Goal: Task Accomplishment & Management: Manage account settings

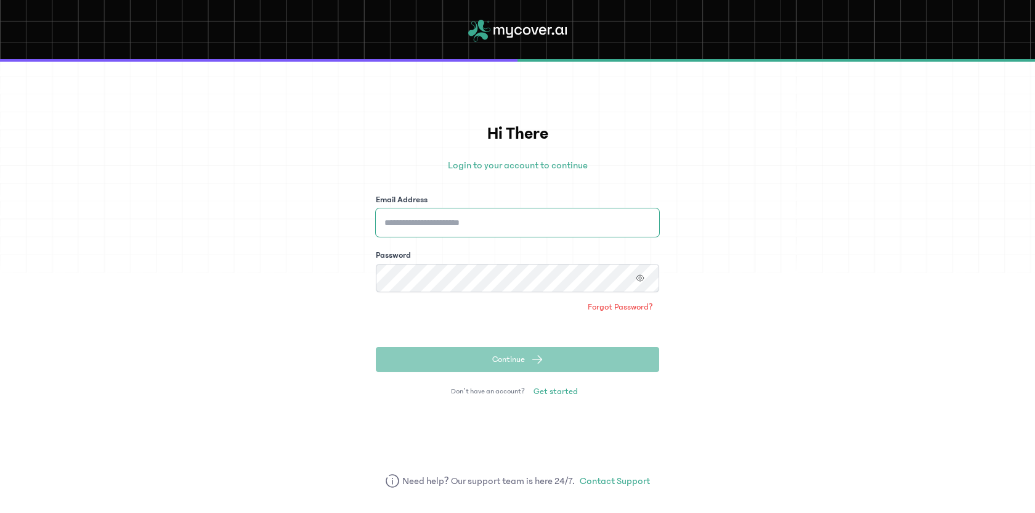
type input "**********"
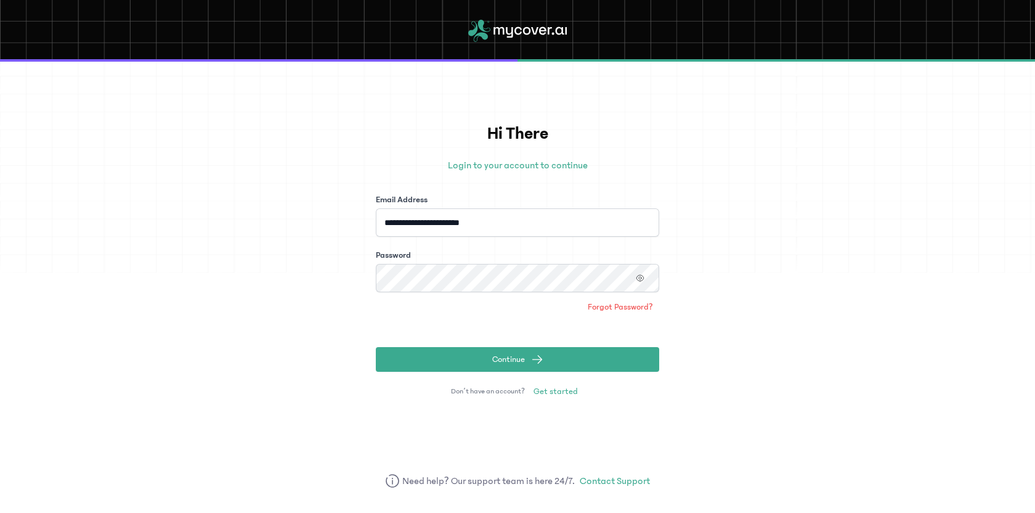
click at [804, 314] on div "**********" at bounding box center [517, 287] width 1035 height 451
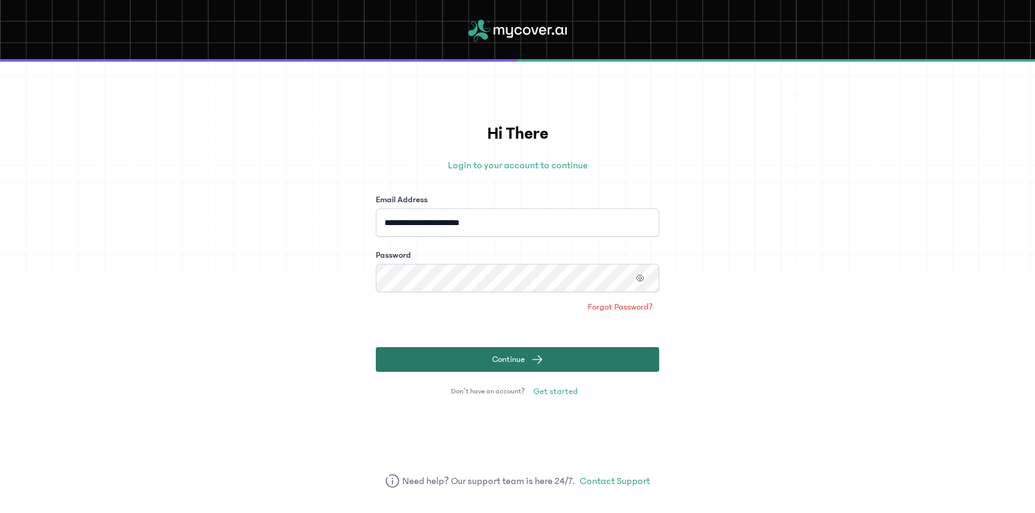
click at [540, 357] on span "submit" at bounding box center [537, 359] width 12 height 12
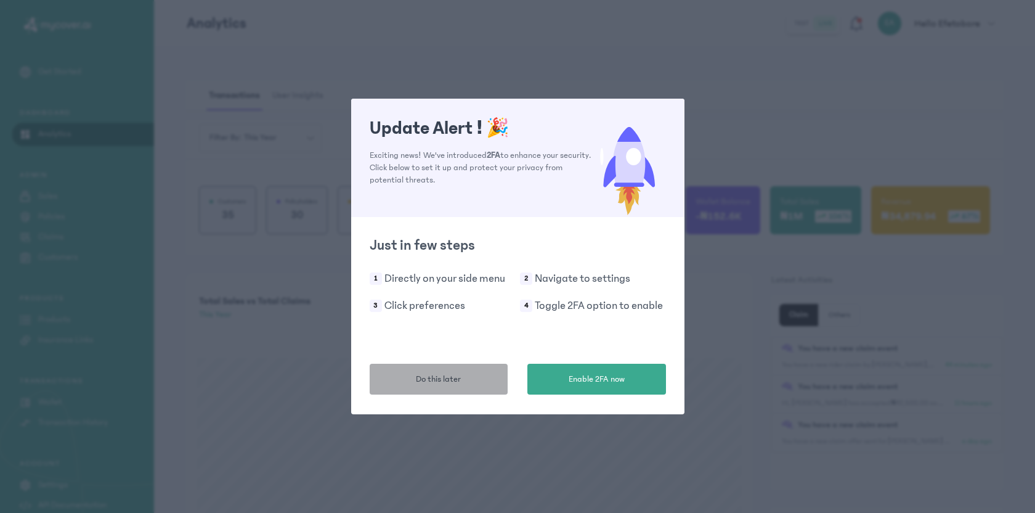
click at [468, 378] on button "Do this later" at bounding box center [439, 379] width 139 height 31
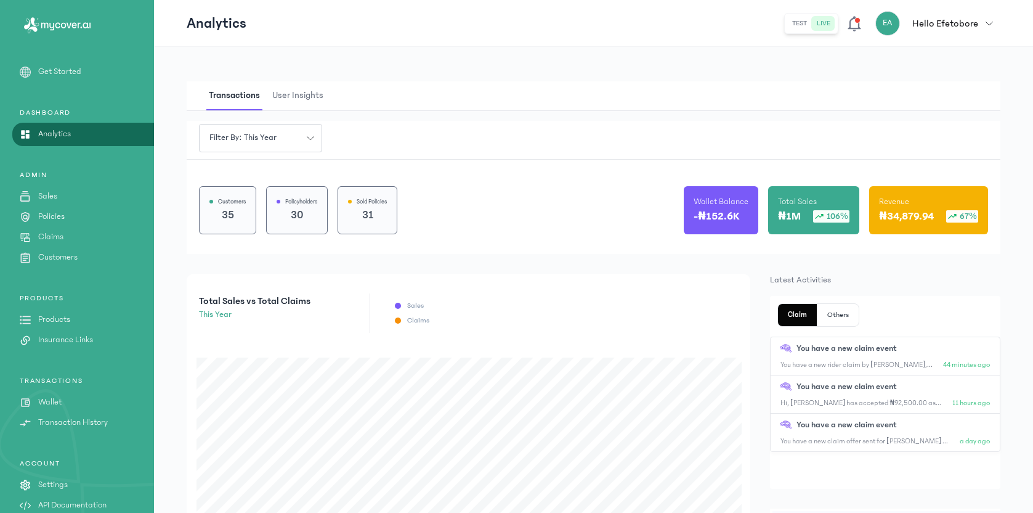
click at [60, 235] on p "Claims" at bounding box center [50, 236] width 25 height 13
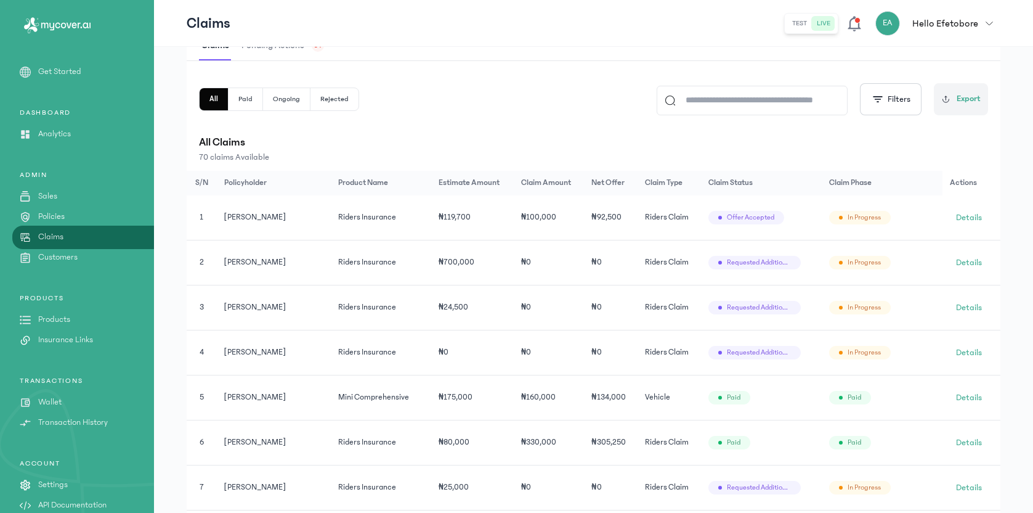
scroll to position [242, 0]
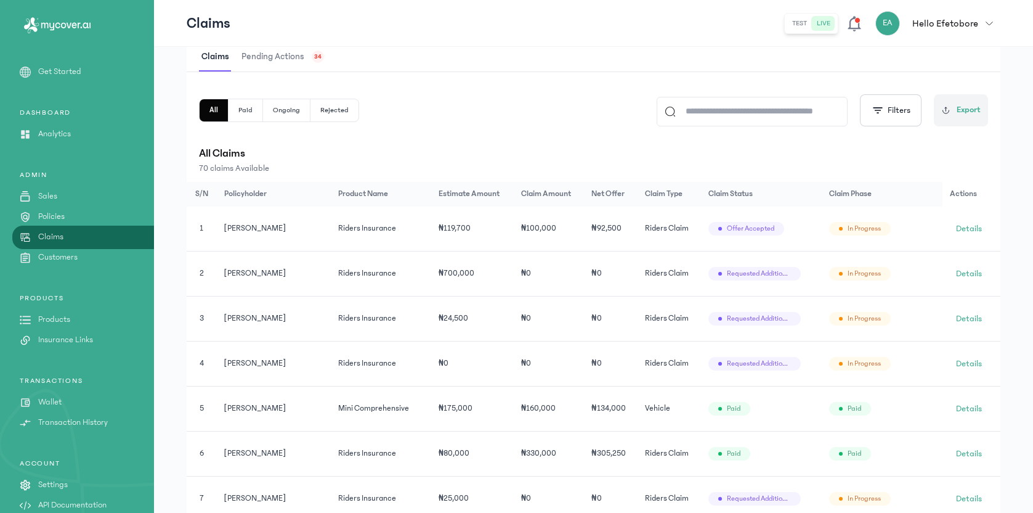
click at [340, 113] on button "Rejected" at bounding box center [335, 110] width 48 height 22
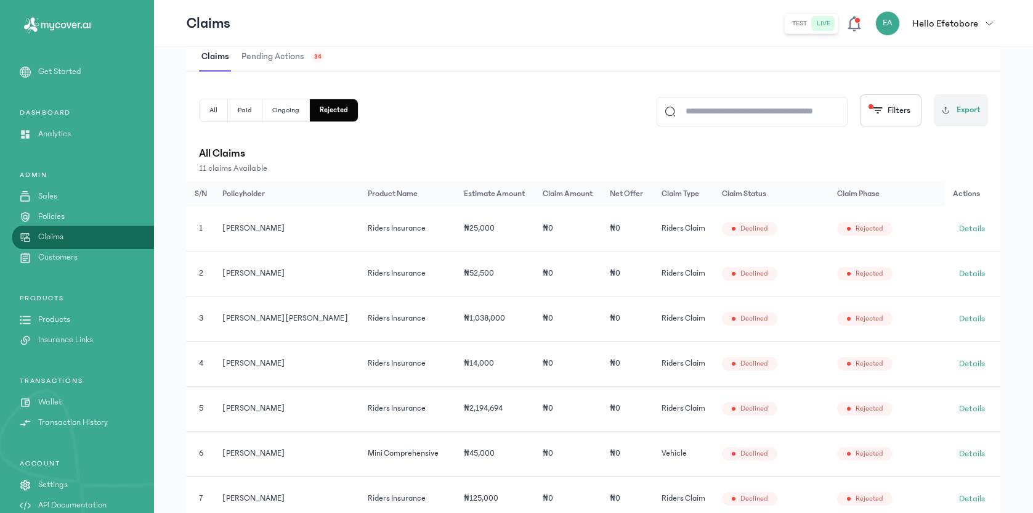
click at [219, 112] on button "All" at bounding box center [214, 110] width 28 height 22
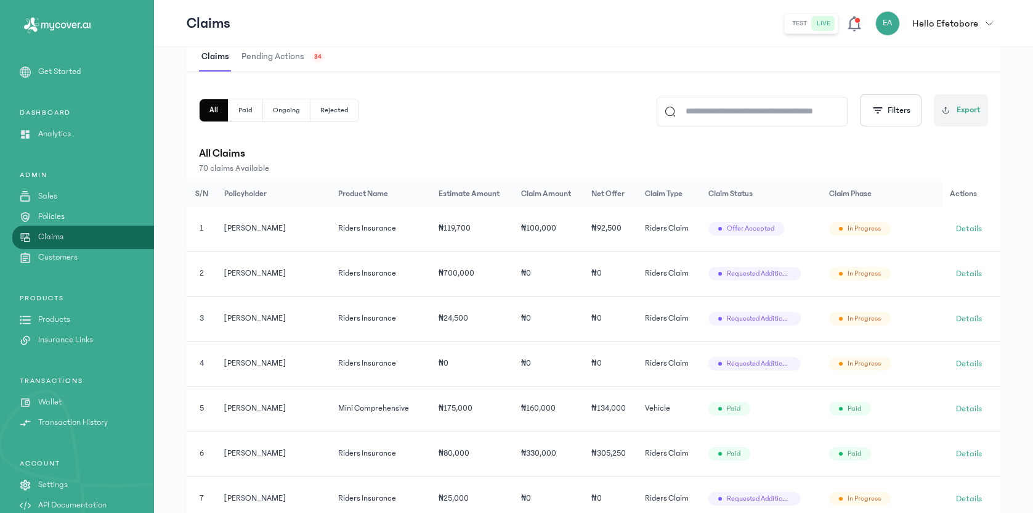
click at [293, 63] on span "Pending actions" at bounding box center [273, 57] width 68 height 29
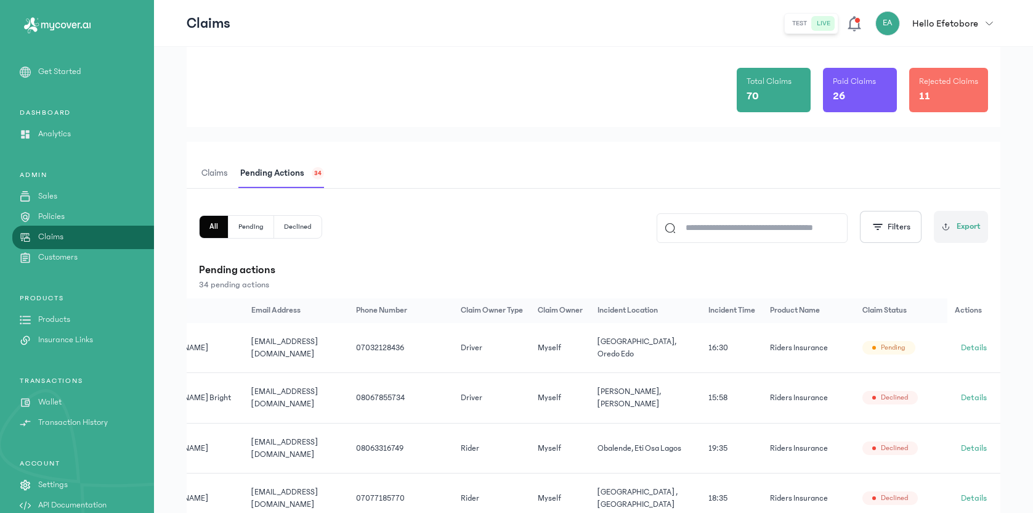
scroll to position [112, 0]
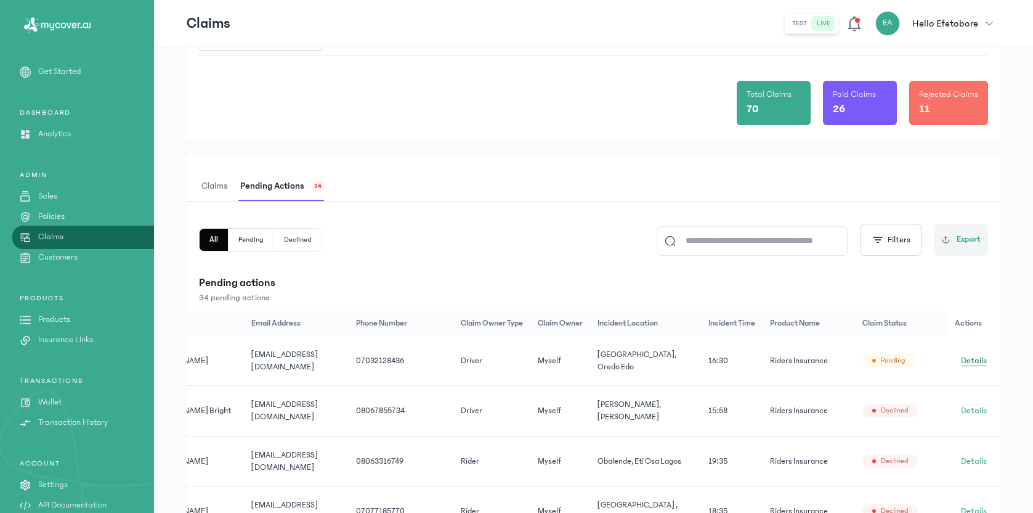
click at [976, 354] on span "Details" at bounding box center [974, 360] width 26 height 12
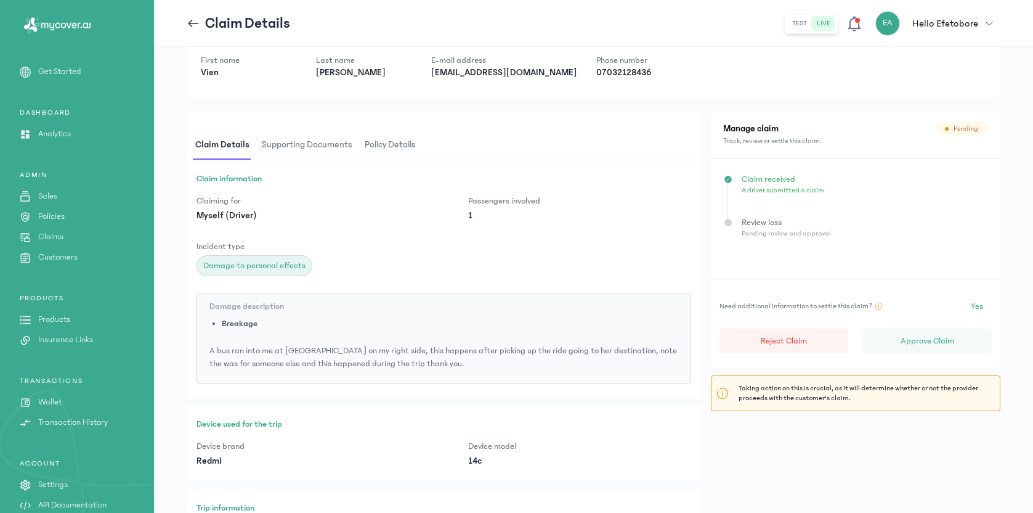
scroll to position [20, 0]
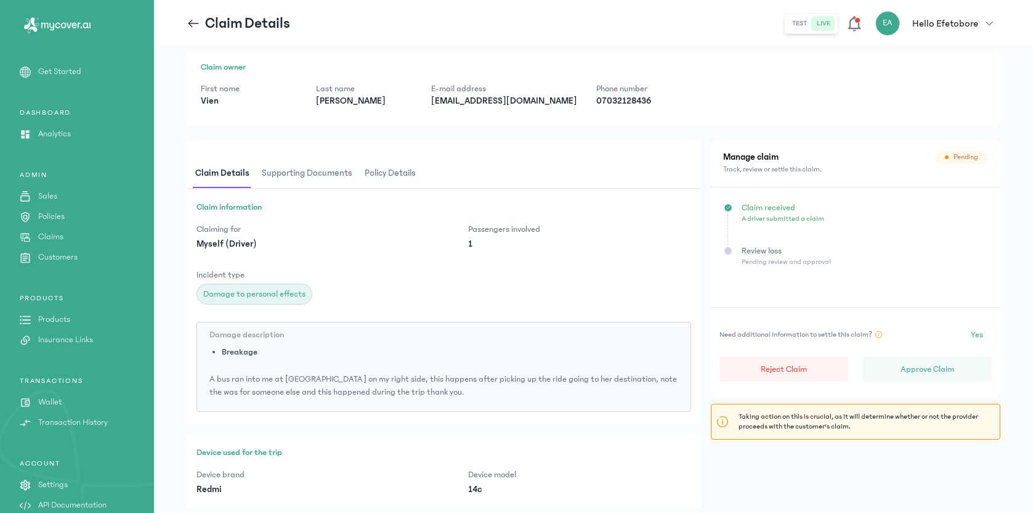
click at [332, 168] on span "Supporting documents" at bounding box center [307, 173] width 96 height 29
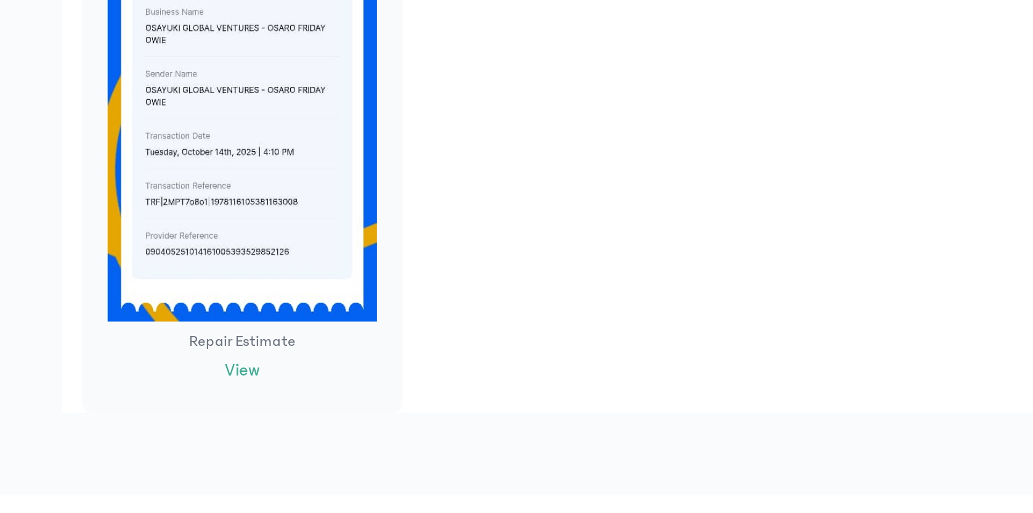
scroll to position [532, 0]
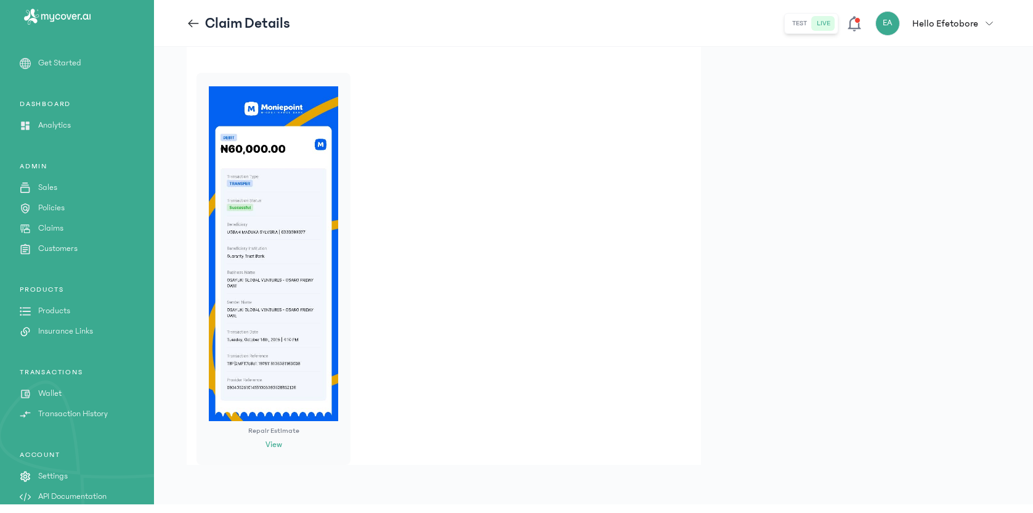
click at [275, 446] on button "View" at bounding box center [274, 444] width 17 height 13
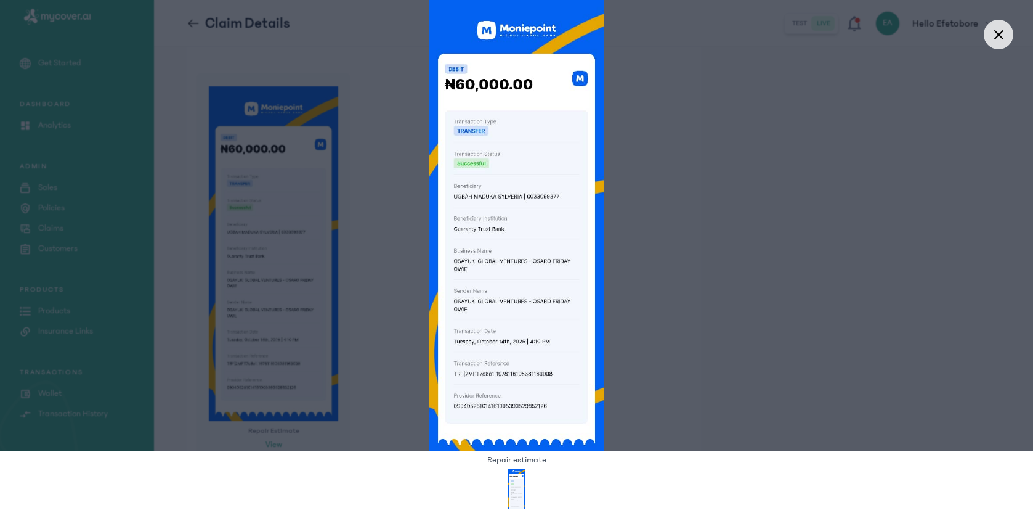
click at [649, 307] on div at bounding box center [516, 225] width 1033 height 451
click at [997, 30] on icon at bounding box center [998, 34] width 11 height 11
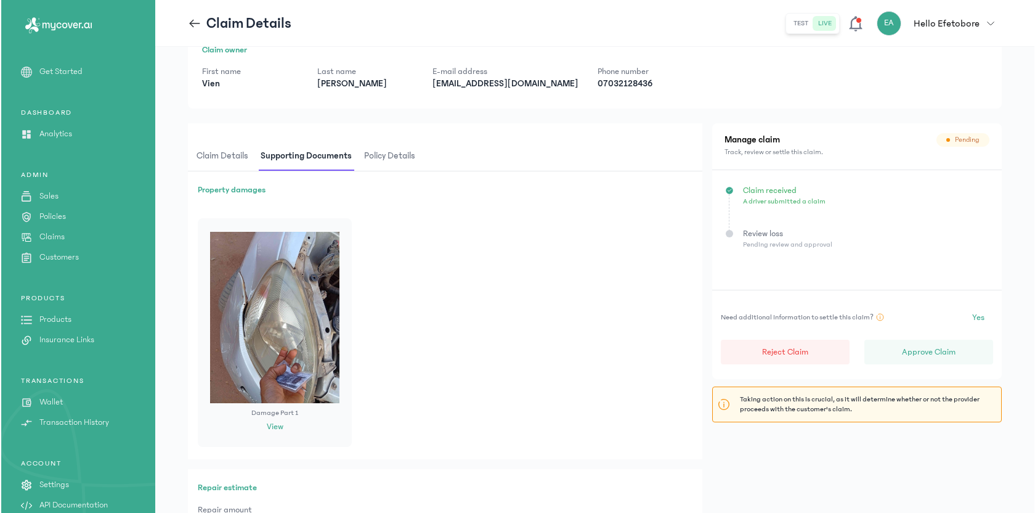
scroll to position [0, 0]
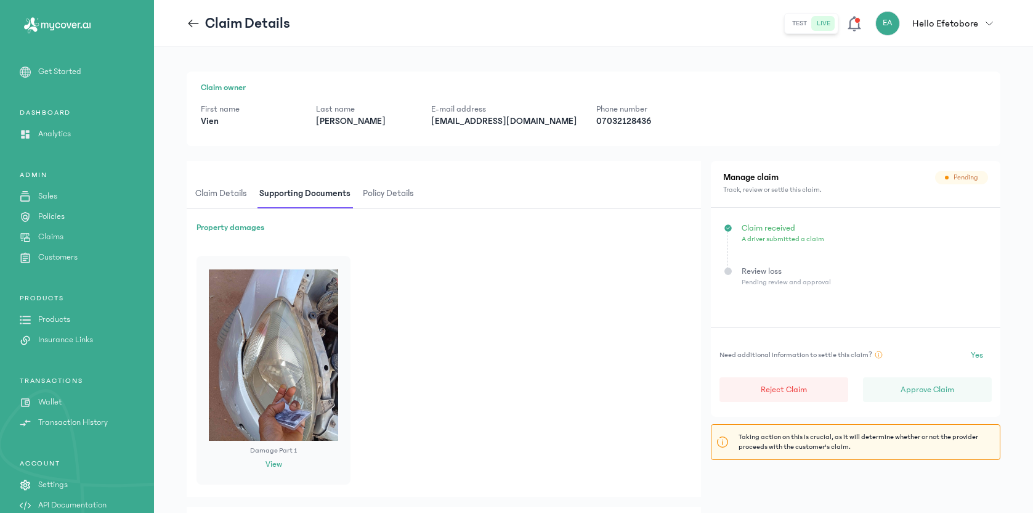
click at [441, 121] on p "[EMAIL_ADDRESS][DOMAIN_NAME]" at bounding box center [503, 121] width 145 height 12
copy p "[EMAIL_ADDRESS][DOMAIN_NAME]"
click at [388, 198] on span "Policy details" at bounding box center [389, 193] width 56 height 29
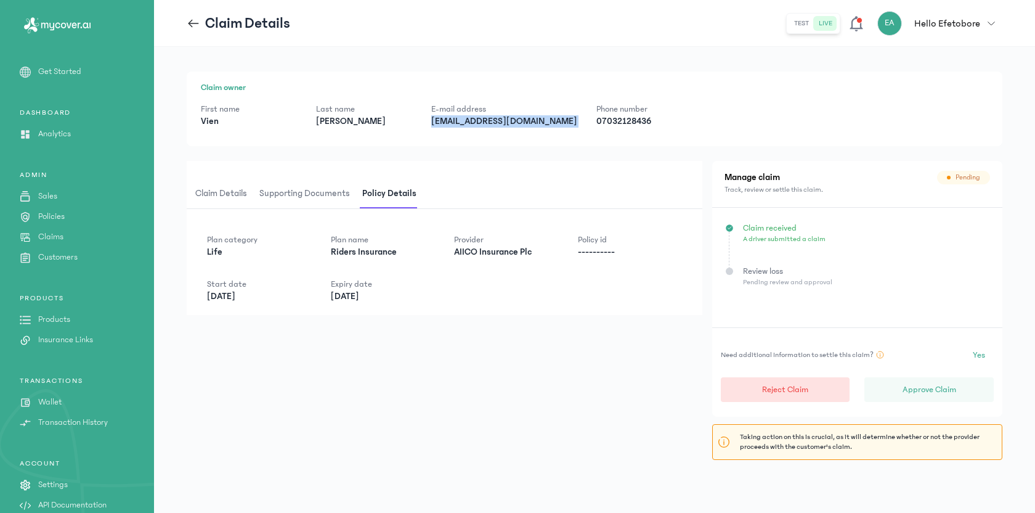
click at [777, 383] on p "Reject Claim" at bounding box center [785, 389] width 46 height 12
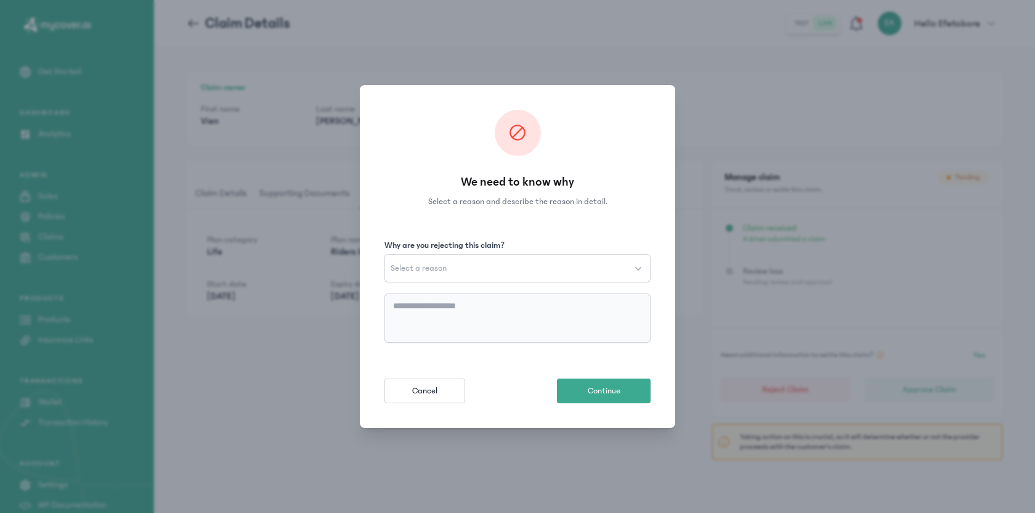
click at [523, 268] on button "Select a reason" at bounding box center [518, 268] width 266 height 28
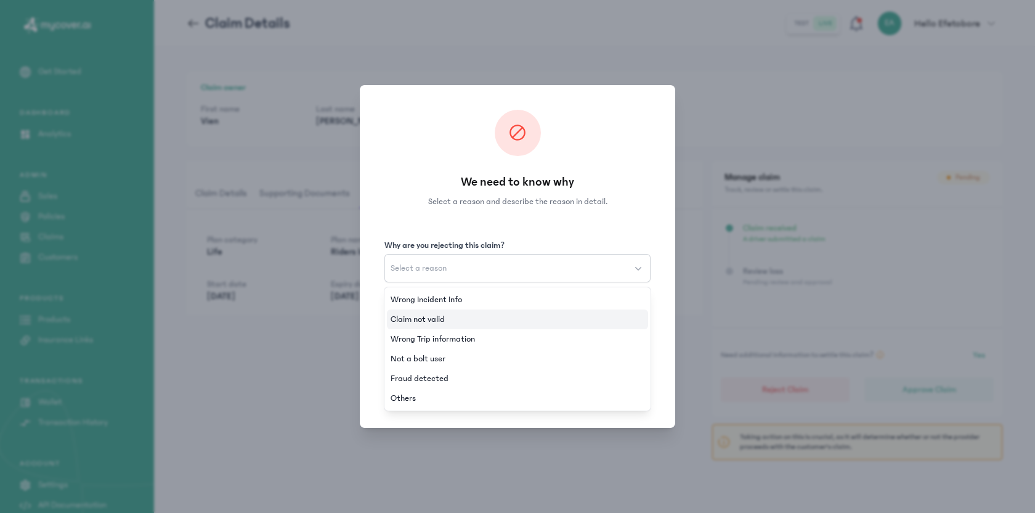
click at [496, 314] on li "Claim not valid" at bounding box center [517, 319] width 261 height 20
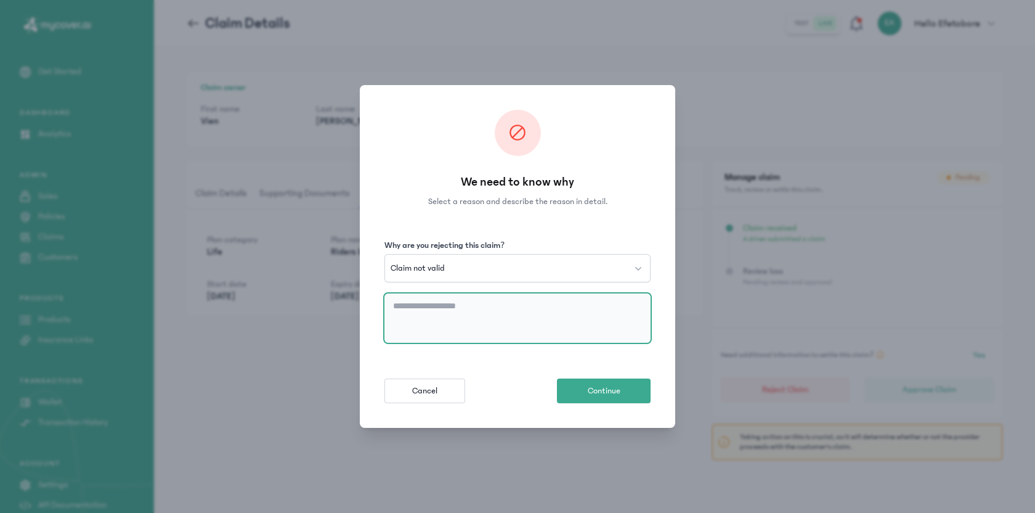
click at [440, 317] on textarea at bounding box center [518, 317] width 266 height 49
click at [491, 320] on textarea "**********" at bounding box center [518, 317] width 266 height 49
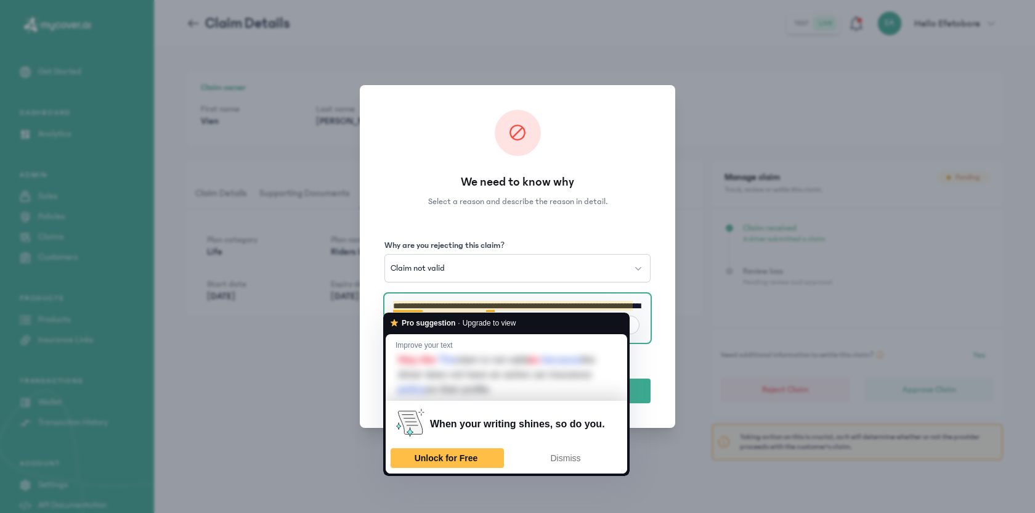
click at [561, 455] on span "Dismiss" at bounding box center [566, 458] width 30 height 10
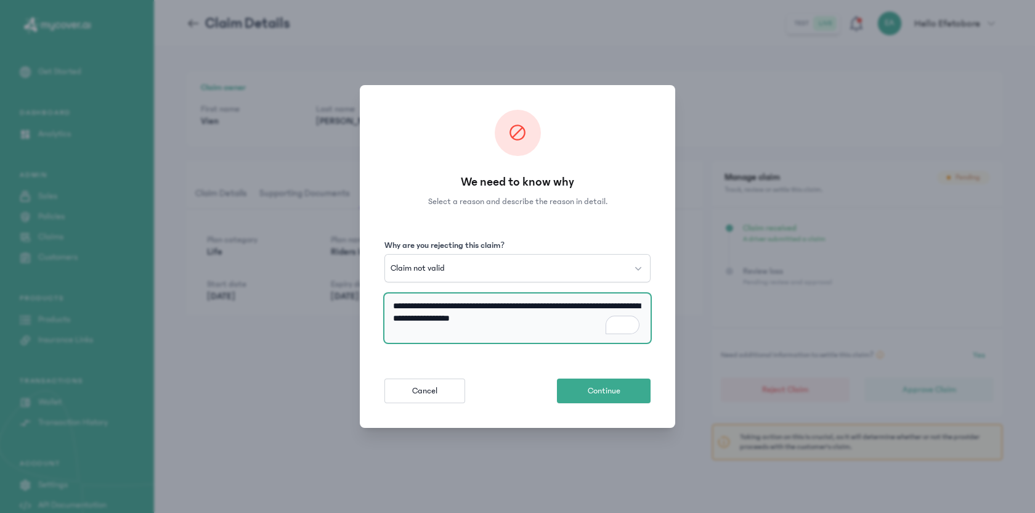
click at [504, 318] on textarea "**********" at bounding box center [518, 317] width 266 height 49
type textarea "**********"
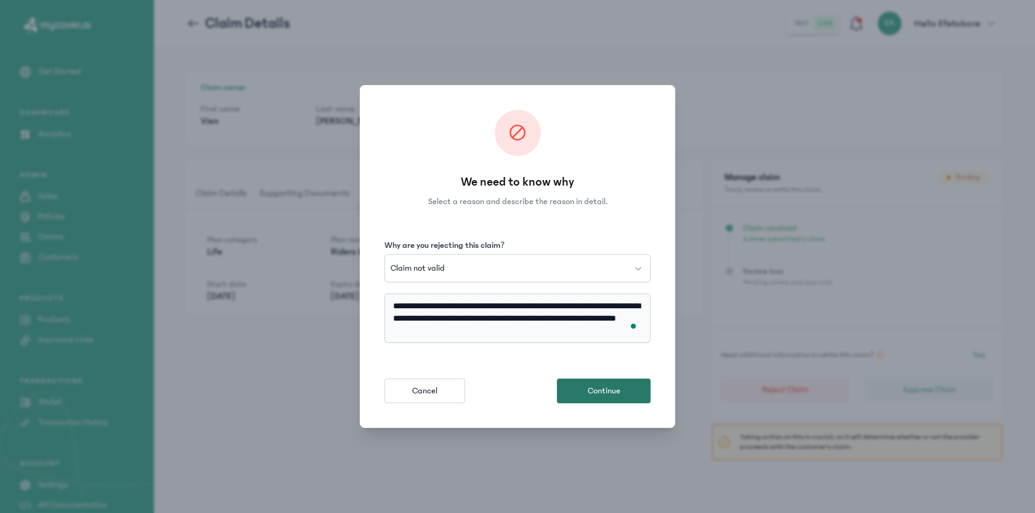
click at [606, 390] on span "Continue" at bounding box center [604, 391] width 33 height 12
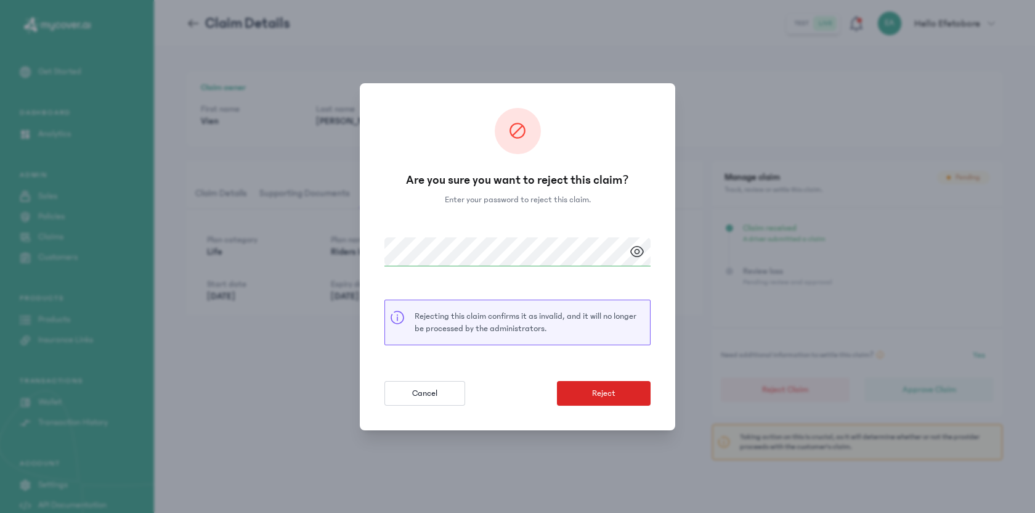
click at [613, 393] on span "Reject" at bounding box center [603, 393] width 23 height 12
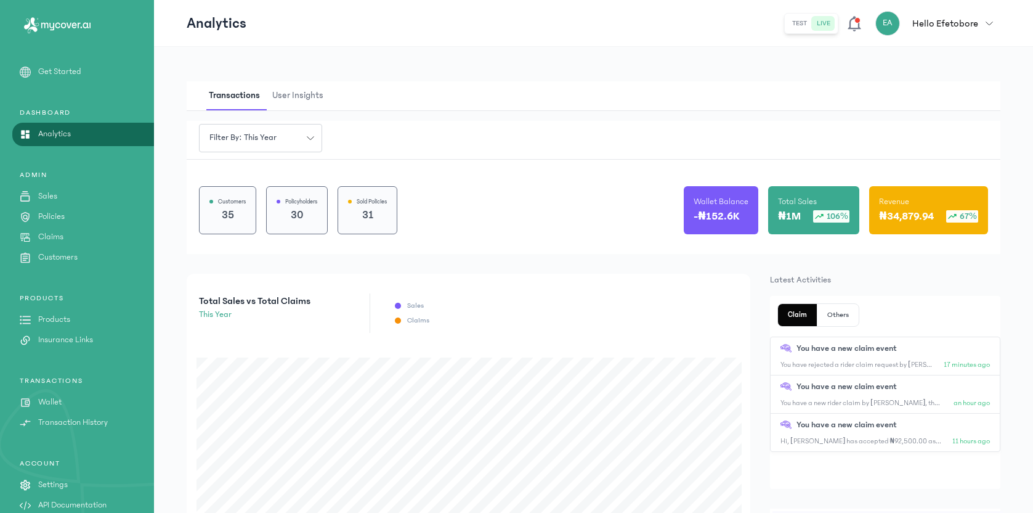
click at [59, 239] on p "Claims" at bounding box center [50, 236] width 25 height 13
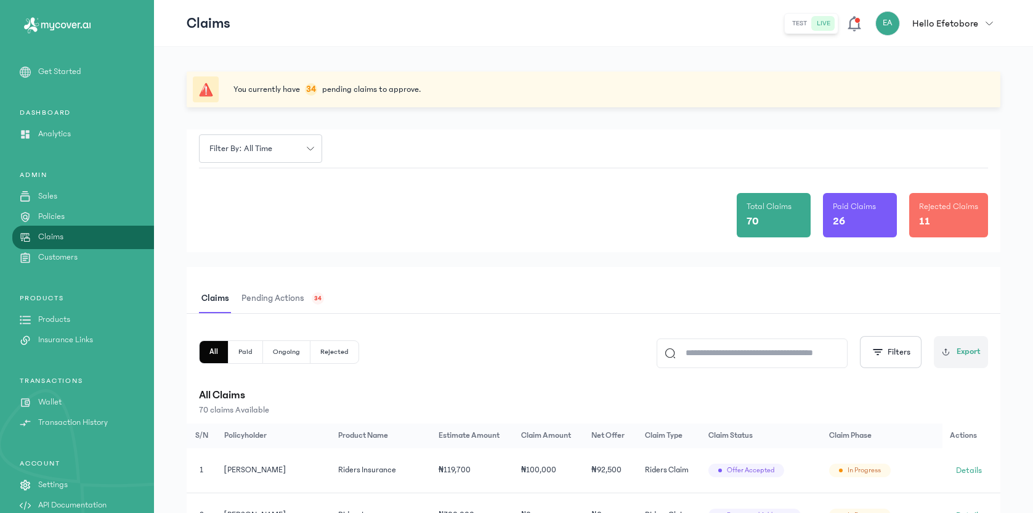
click at [295, 306] on span "Pending actions" at bounding box center [273, 298] width 68 height 29
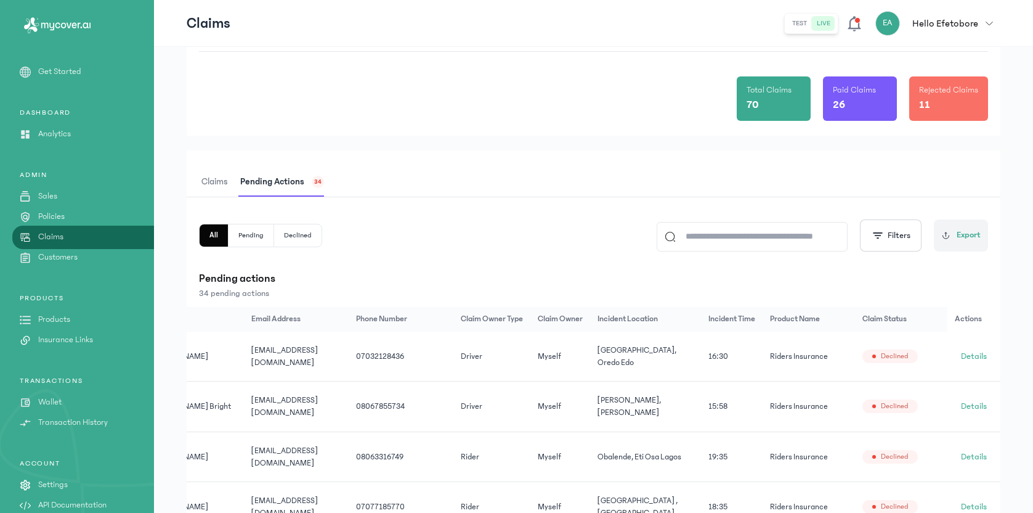
scroll to position [0, 115]
